Goal: Obtain resource: Obtain resource

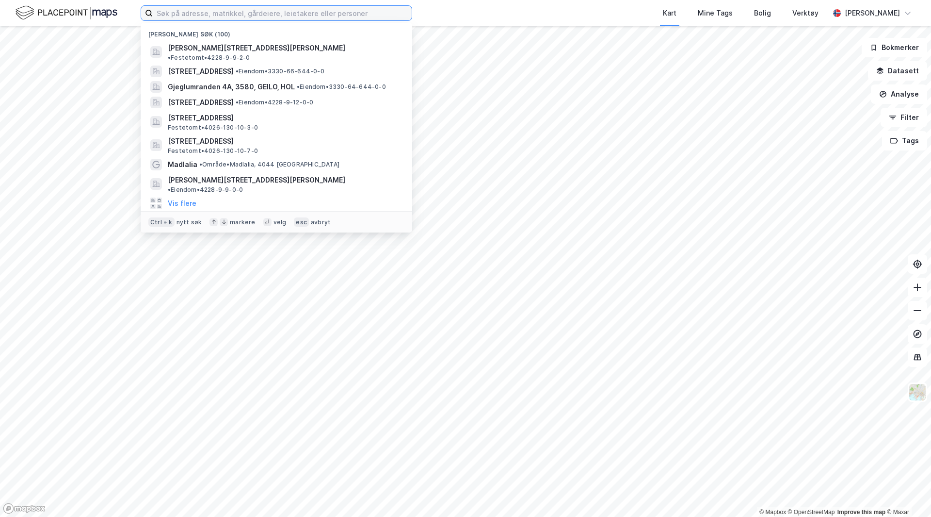
click at [189, 11] on input at bounding box center [282, 13] width 259 height 15
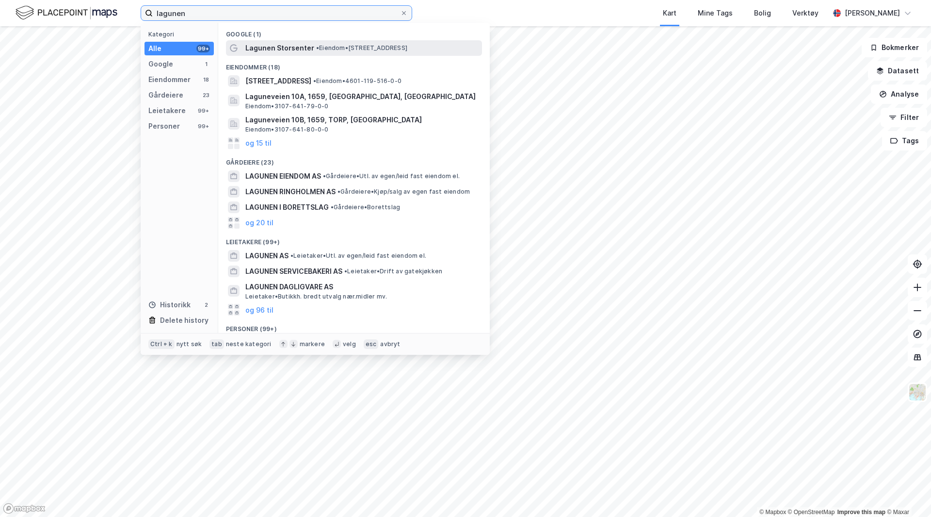
type input "lagunen"
click at [270, 46] on span "Lagunen Storsenter" at bounding box center [279, 48] width 69 height 12
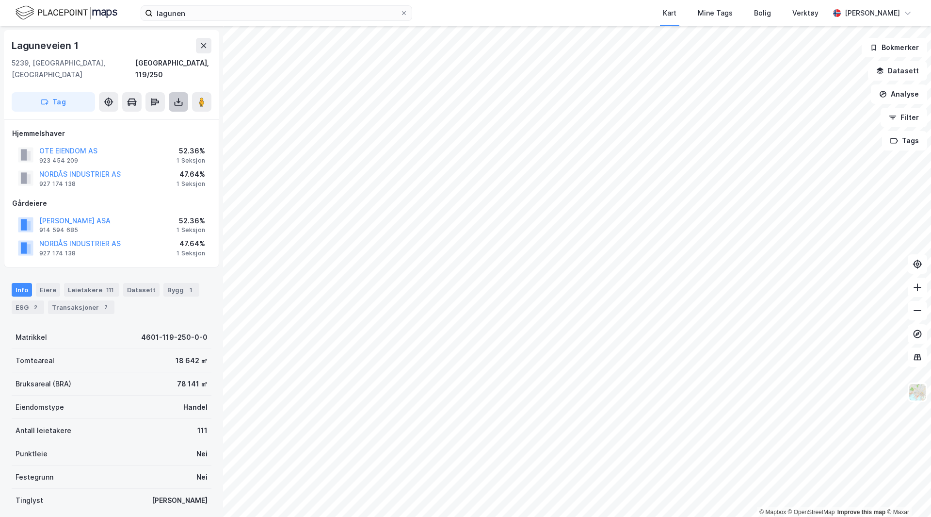
click at [181, 97] on icon at bounding box center [179, 102] width 10 height 10
click at [135, 114] on div "Last ned grunnbok" at bounding box center [136, 121] width 103 height 16
